Goal: Task Accomplishment & Management: Complete application form

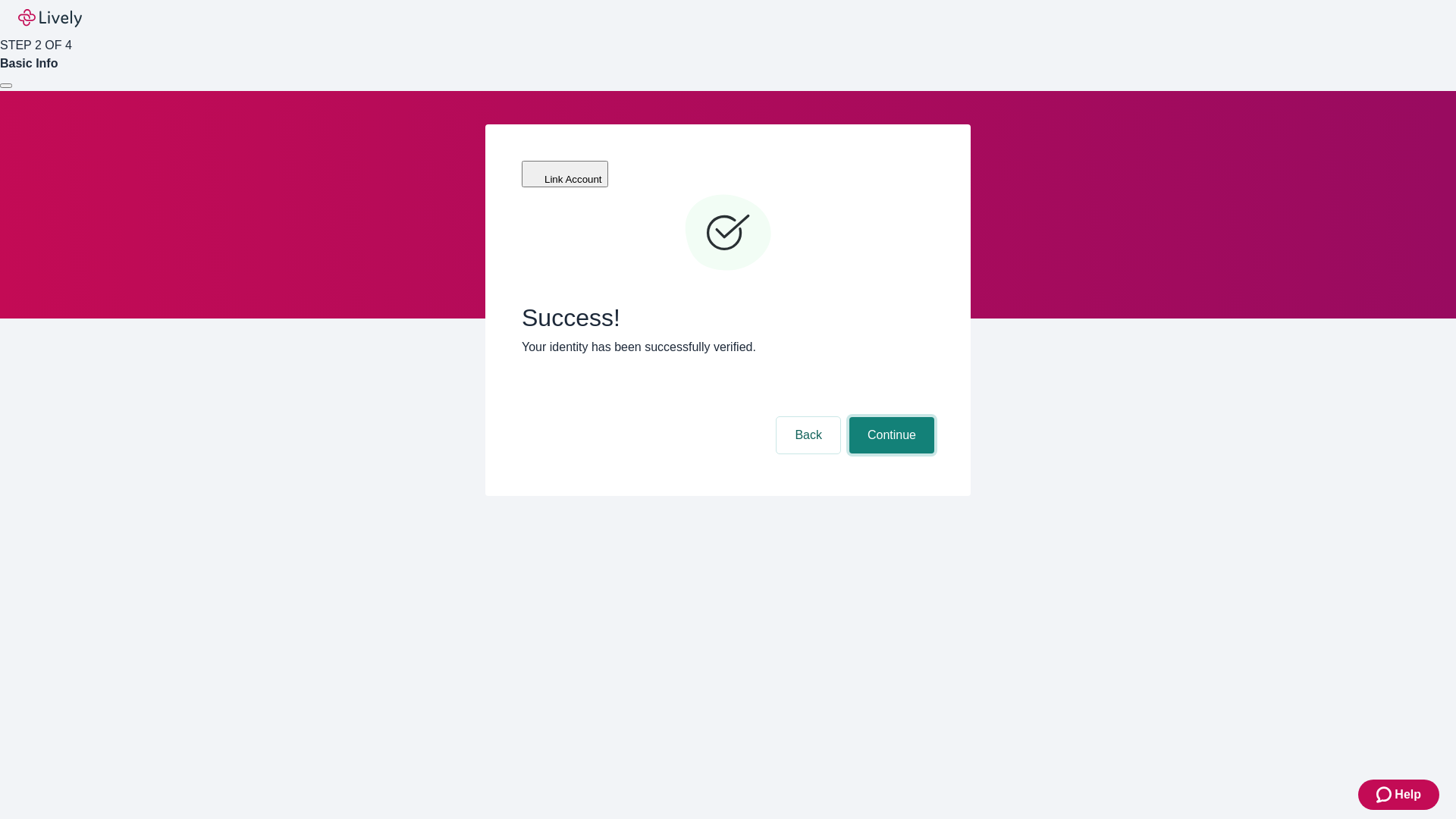
click at [890, 417] on button "Continue" at bounding box center [892, 435] width 85 height 37
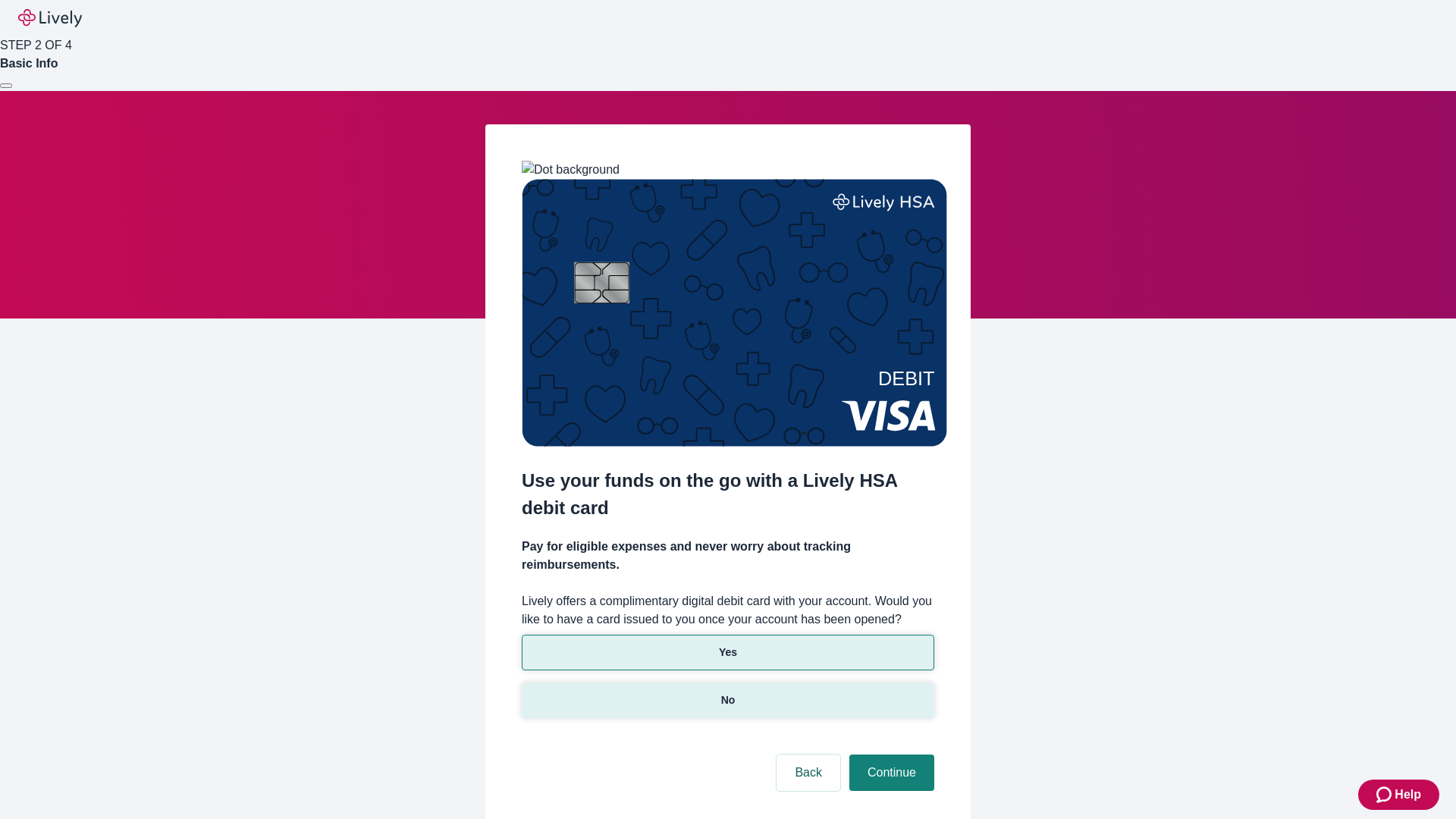
click at [728, 693] on p "No" at bounding box center [728, 700] width 14 height 16
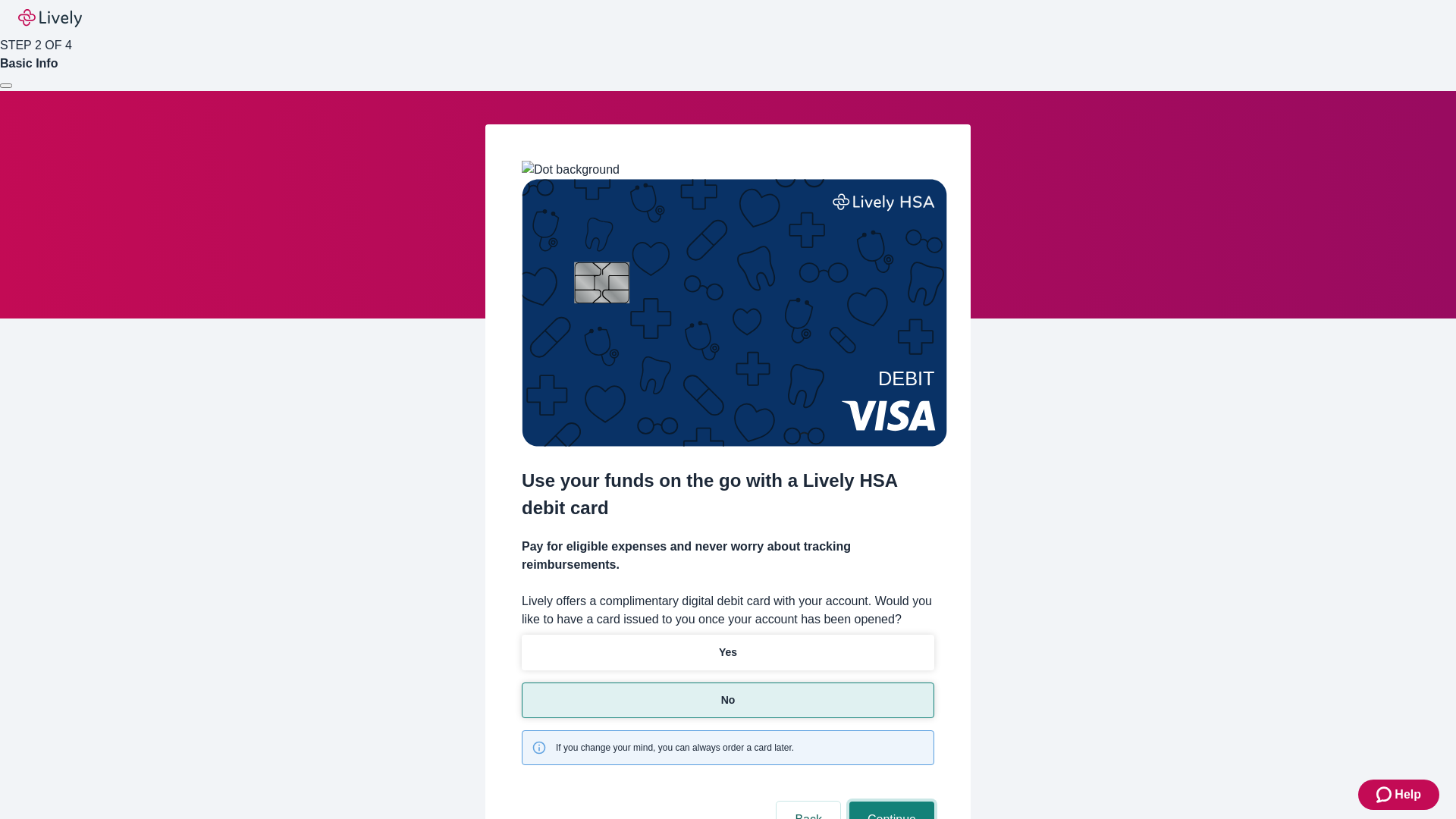
click at [890, 801] on button "Continue" at bounding box center [892, 820] width 85 height 37
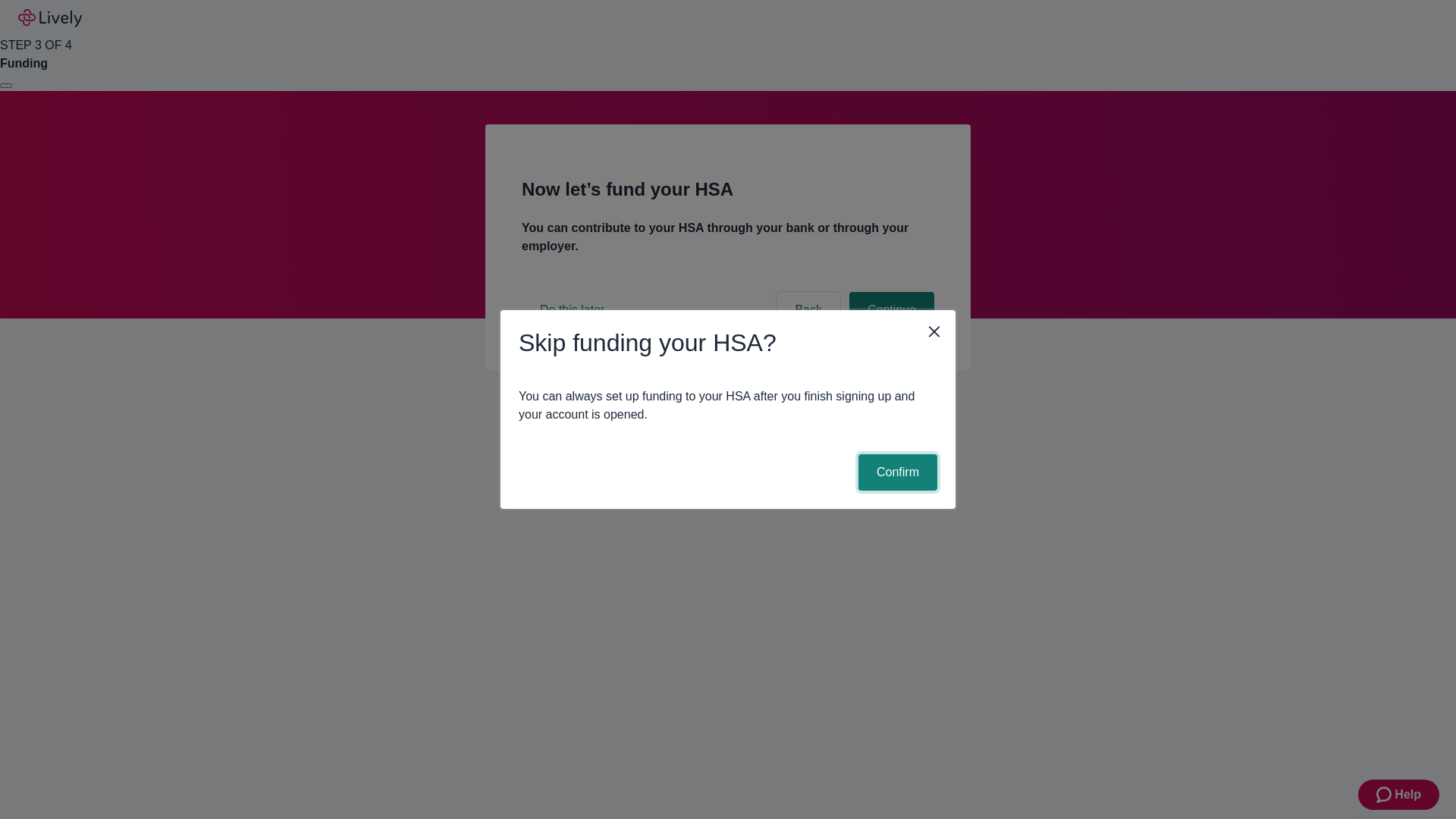
click at [896, 473] on button "Confirm" at bounding box center [898, 473] width 79 height 37
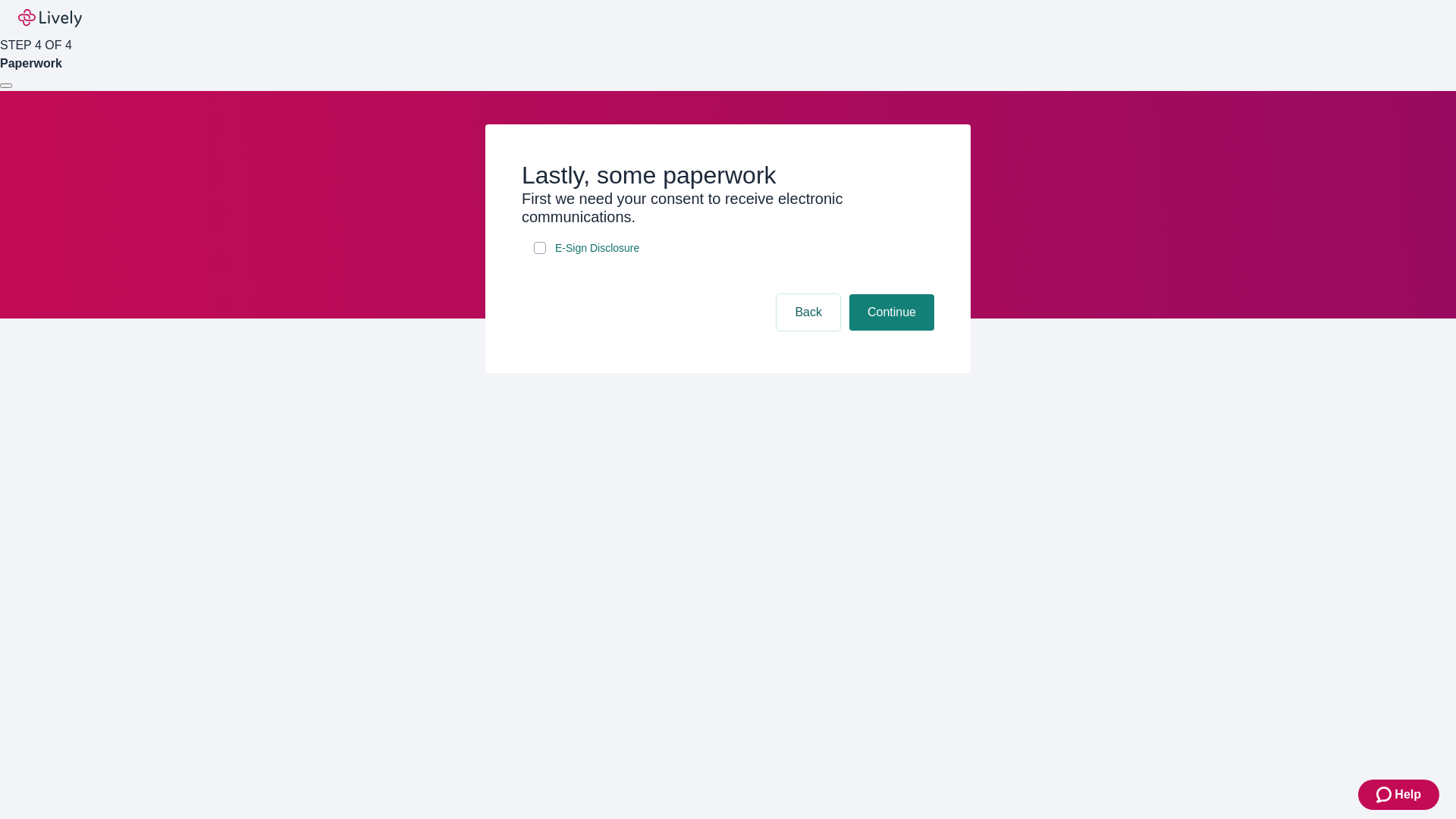
click at [540, 254] on input "E-Sign Disclosure" at bounding box center [540, 248] width 12 height 12
checkbox input "true"
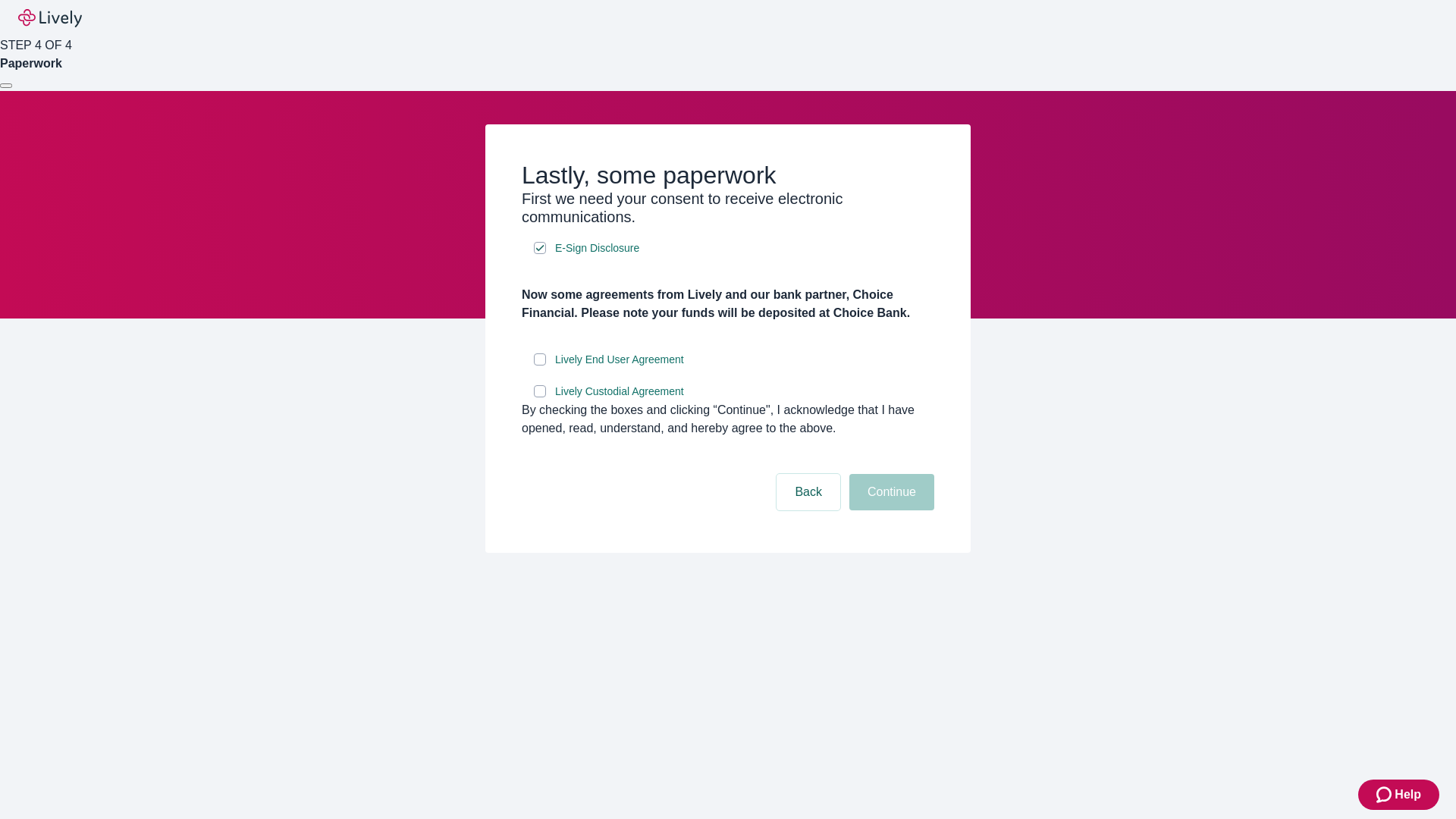
click at [540, 365] on input "Lively End User Agreement" at bounding box center [540, 359] width 12 height 12
checkbox input "true"
click at [540, 397] on input "Lively Custodial Agreement" at bounding box center [540, 391] width 12 height 12
checkbox input "true"
click at [890, 511] on button "Continue" at bounding box center [892, 492] width 85 height 37
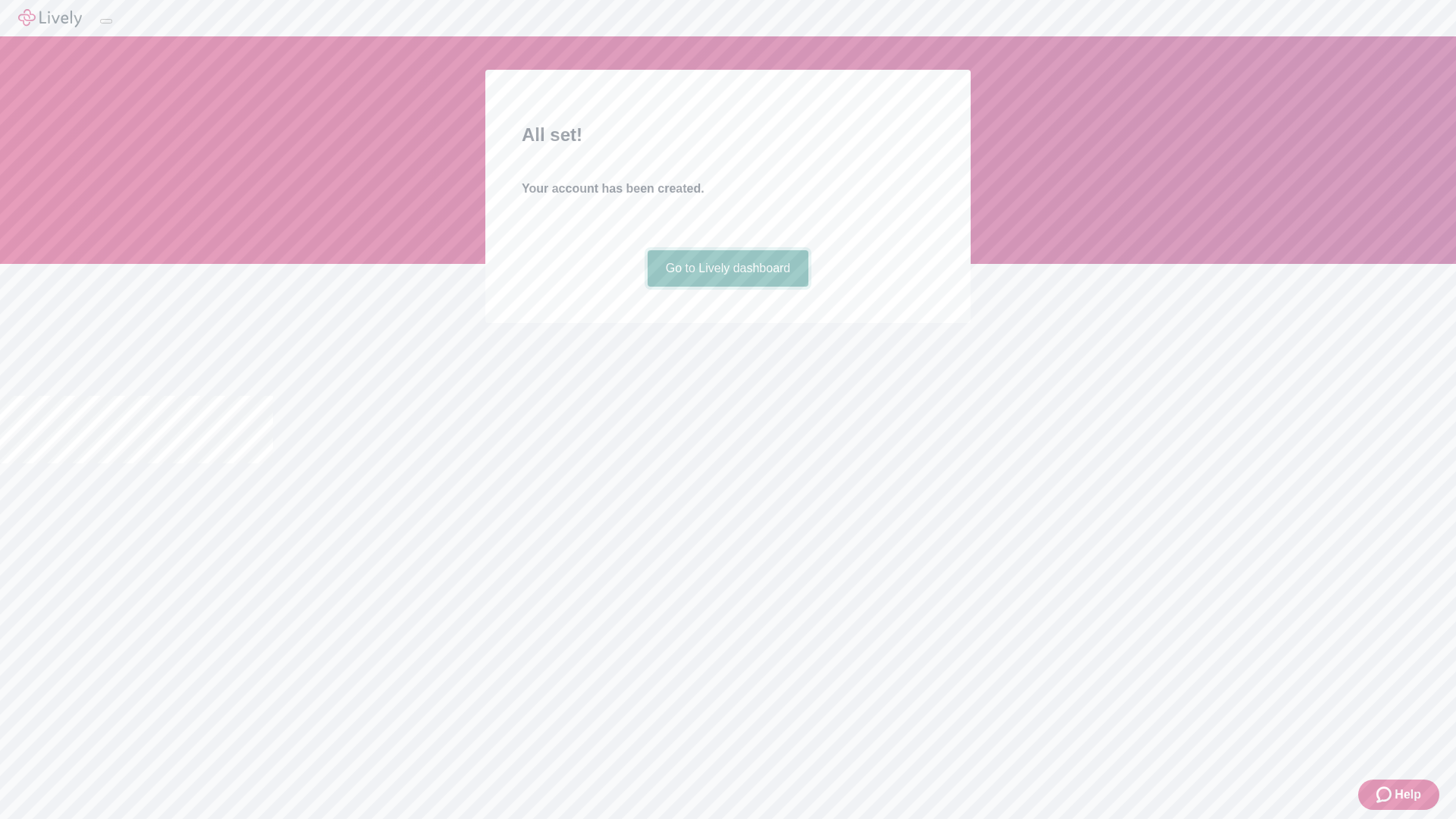
click at [728, 287] on link "Go to Lively dashboard" at bounding box center [728, 269] width 161 height 37
